Goal: Navigation & Orientation: Find specific page/section

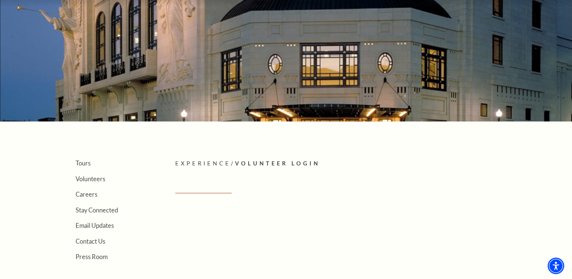
scroll to position [38, 0]
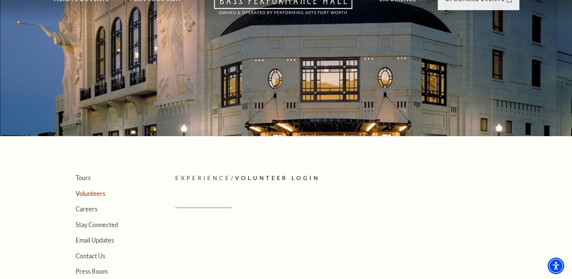
click at [86, 192] on link "Volunteers" at bounding box center [91, 193] width 30 height 7
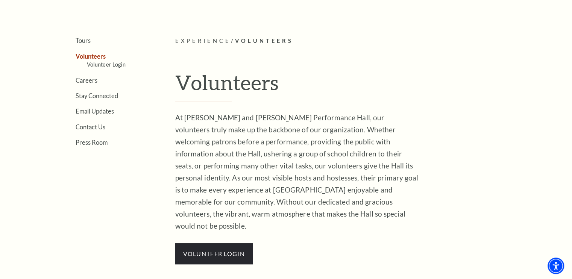
scroll to position [188, 0]
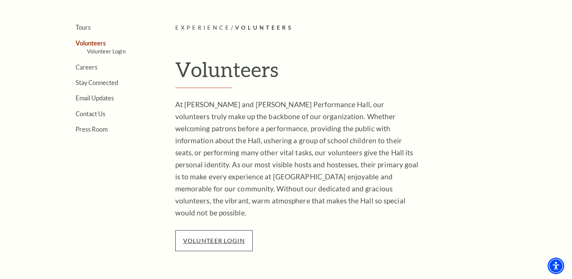
click at [213, 237] on link "VOLUNTEER LOGIN" at bounding box center [214, 240] width 62 height 7
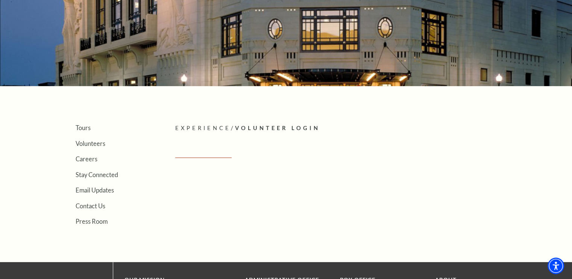
scroll to position [75, 0]
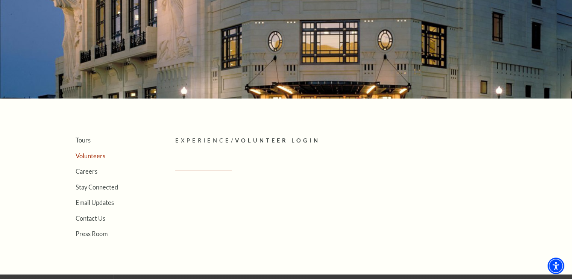
click at [87, 153] on link "Volunteers" at bounding box center [91, 155] width 30 height 7
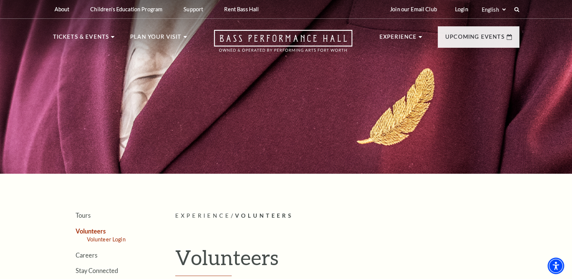
click at [96, 238] on link "Volunteer Login" at bounding box center [106, 239] width 39 height 6
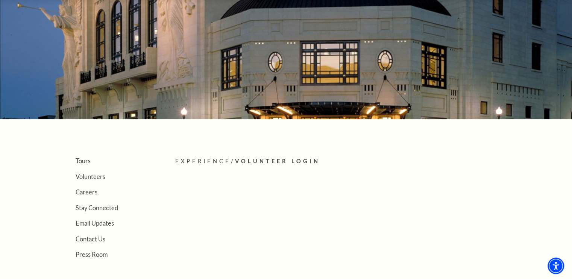
scroll to position [75, 0]
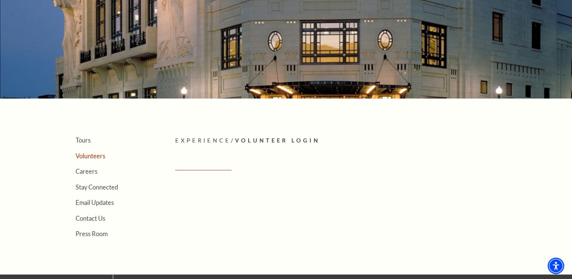
click at [79, 153] on link "Volunteers" at bounding box center [91, 155] width 30 height 7
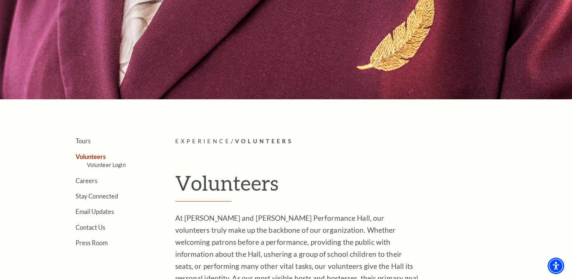
scroll to position [75, 0]
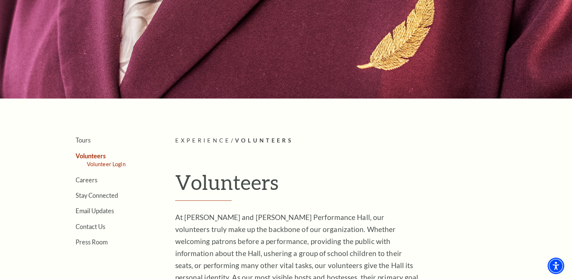
click at [89, 162] on link "Volunteer Login" at bounding box center [106, 164] width 39 height 6
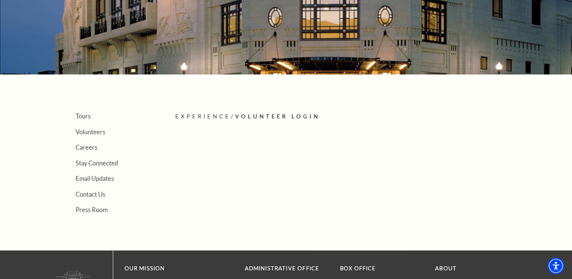
scroll to position [113, 0]
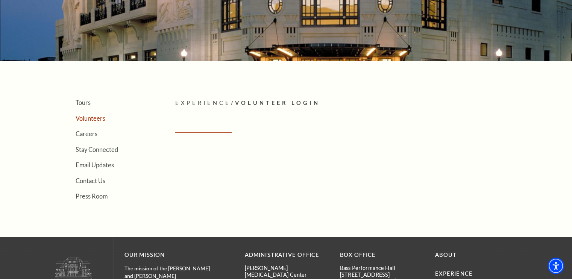
click at [83, 116] on link "Volunteers" at bounding box center [91, 118] width 30 height 7
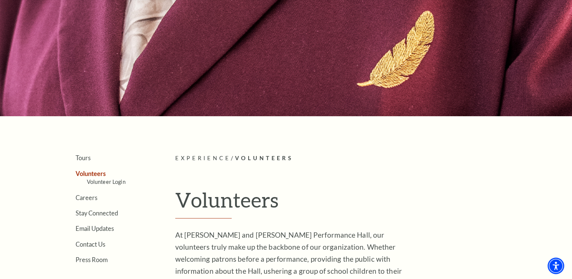
scroll to position [75, 0]
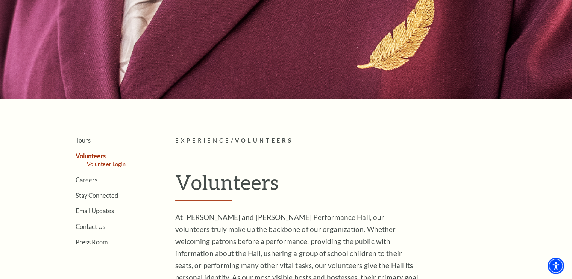
click at [118, 162] on link "Volunteer Login" at bounding box center [106, 164] width 39 height 6
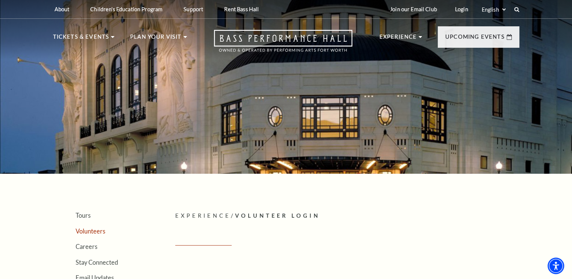
click at [93, 231] on link "Volunteers" at bounding box center [91, 231] width 30 height 7
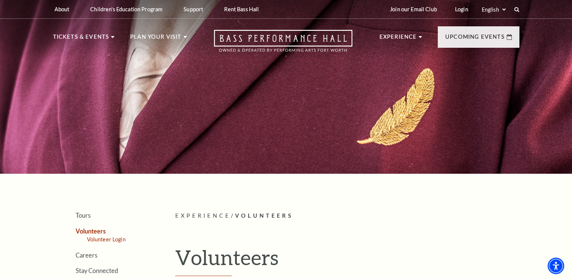
click at [114, 239] on link "Volunteer Login" at bounding box center [106, 239] width 39 height 6
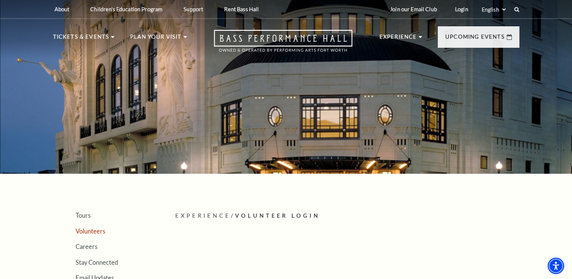
click at [99, 232] on link "Volunteers" at bounding box center [91, 231] width 30 height 7
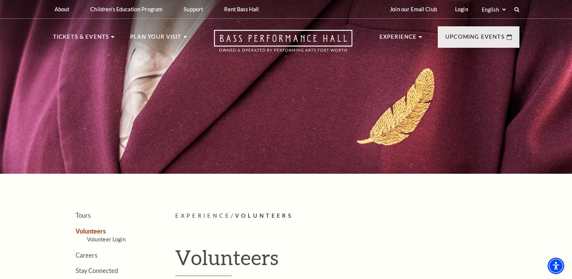
click at [99, 232] on link "Volunteers" at bounding box center [91, 231] width 30 height 7
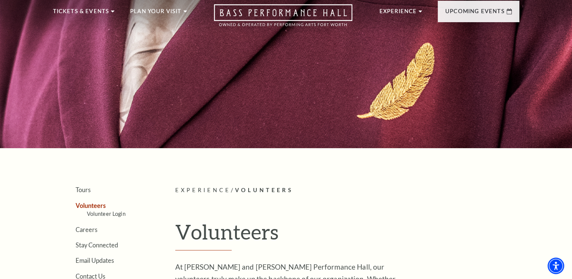
scroll to position [75, 0]
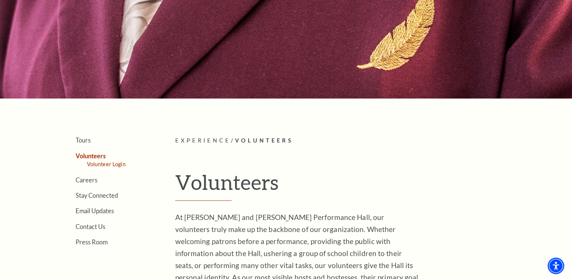
click at [95, 165] on link "Volunteer Login" at bounding box center [106, 164] width 39 height 6
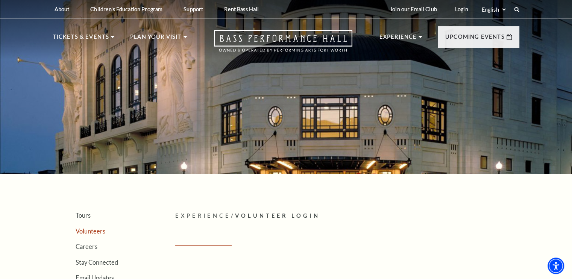
click at [98, 228] on link "Volunteers" at bounding box center [91, 231] width 30 height 7
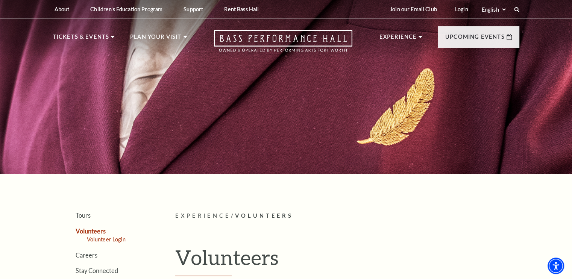
click at [103, 238] on link "Volunteer Login" at bounding box center [106, 239] width 39 height 6
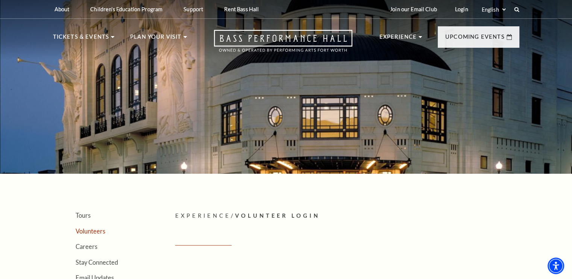
click at [98, 228] on link "Volunteers" at bounding box center [91, 231] width 30 height 7
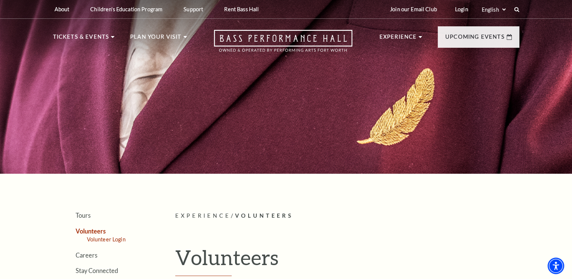
click at [96, 236] on link "Volunteer Login" at bounding box center [106, 239] width 39 height 6
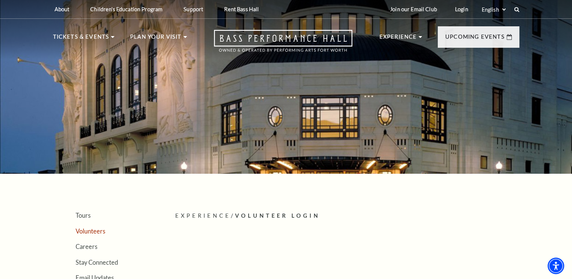
click at [99, 230] on link "Volunteers" at bounding box center [91, 231] width 30 height 7
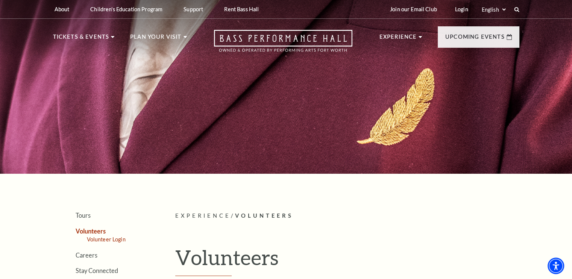
click at [99, 237] on link "Volunteer Login" at bounding box center [106, 239] width 39 height 6
